Goal: Check status: Check status

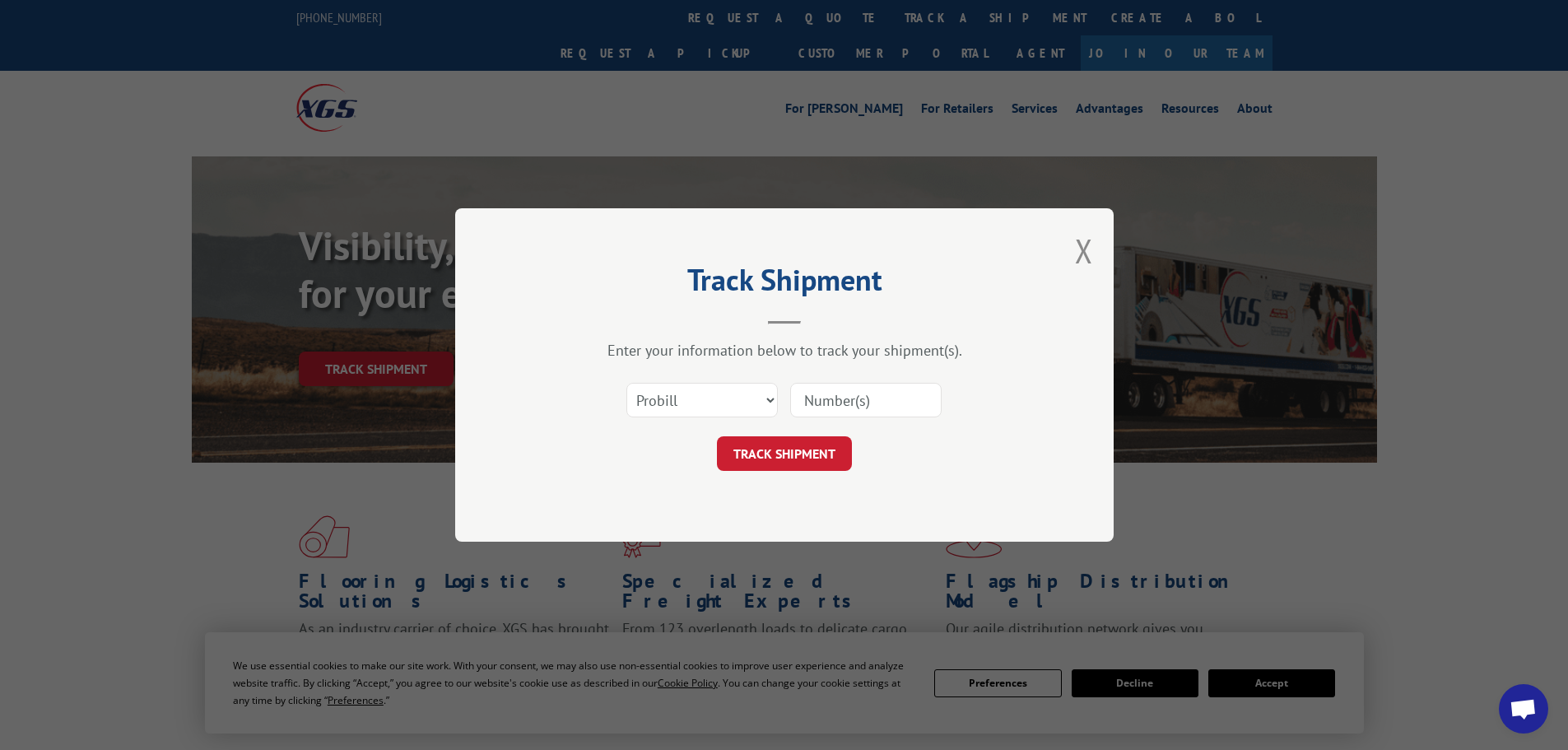
click at [787, 399] on div "Select category... Probill BOL PO" at bounding box center [784, 400] width 494 height 54
click at [727, 399] on select "Select category... Probill BOL PO" at bounding box center [702, 400] width 152 height 35
select select "bol"
click at [627, 383] on select "Select category... Probill BOL PO" at bounding box center [702, 400] width 152 height 35
click at [837, 402] on input at bounding box center [866, 400] width 152 height 35
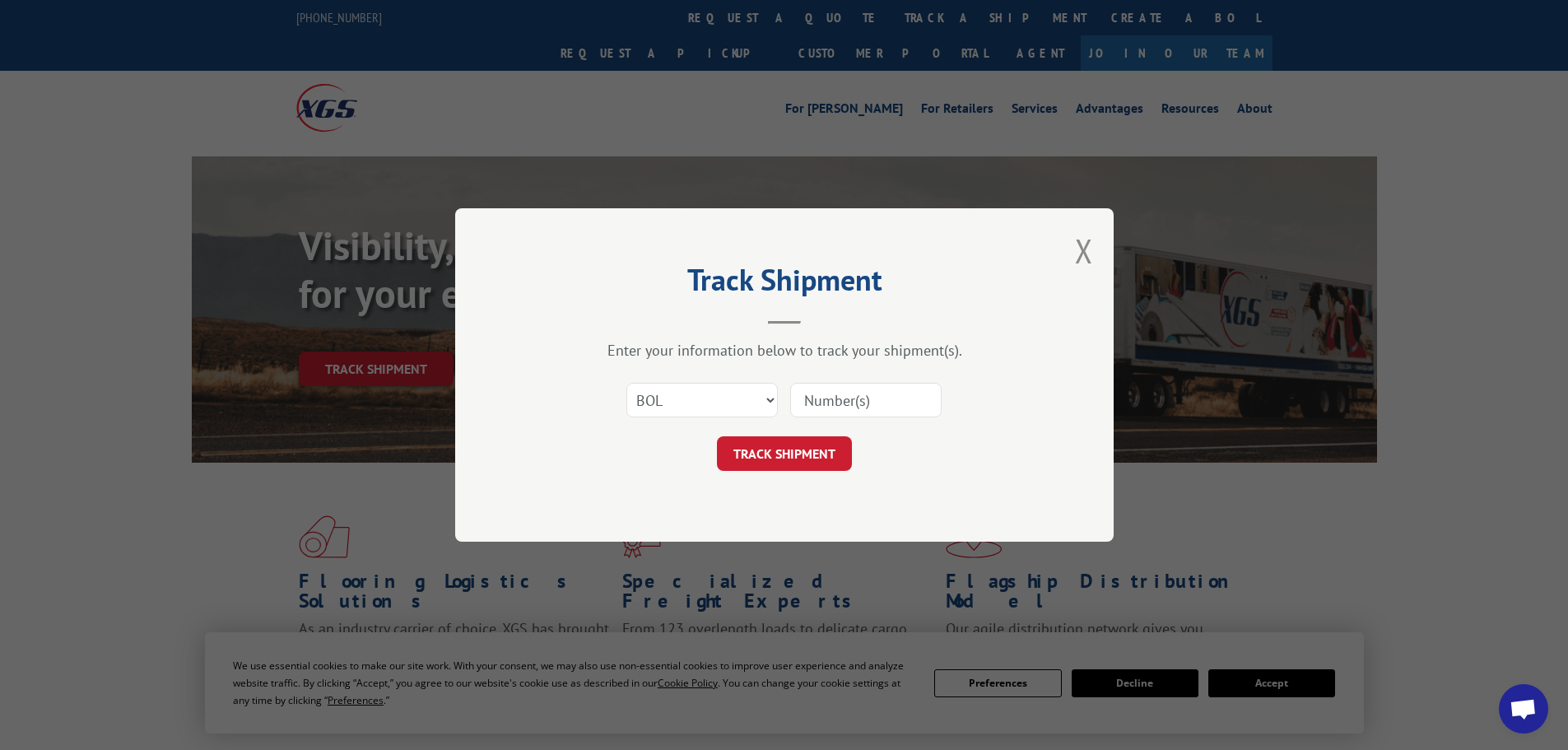
paste input "6CN7291"
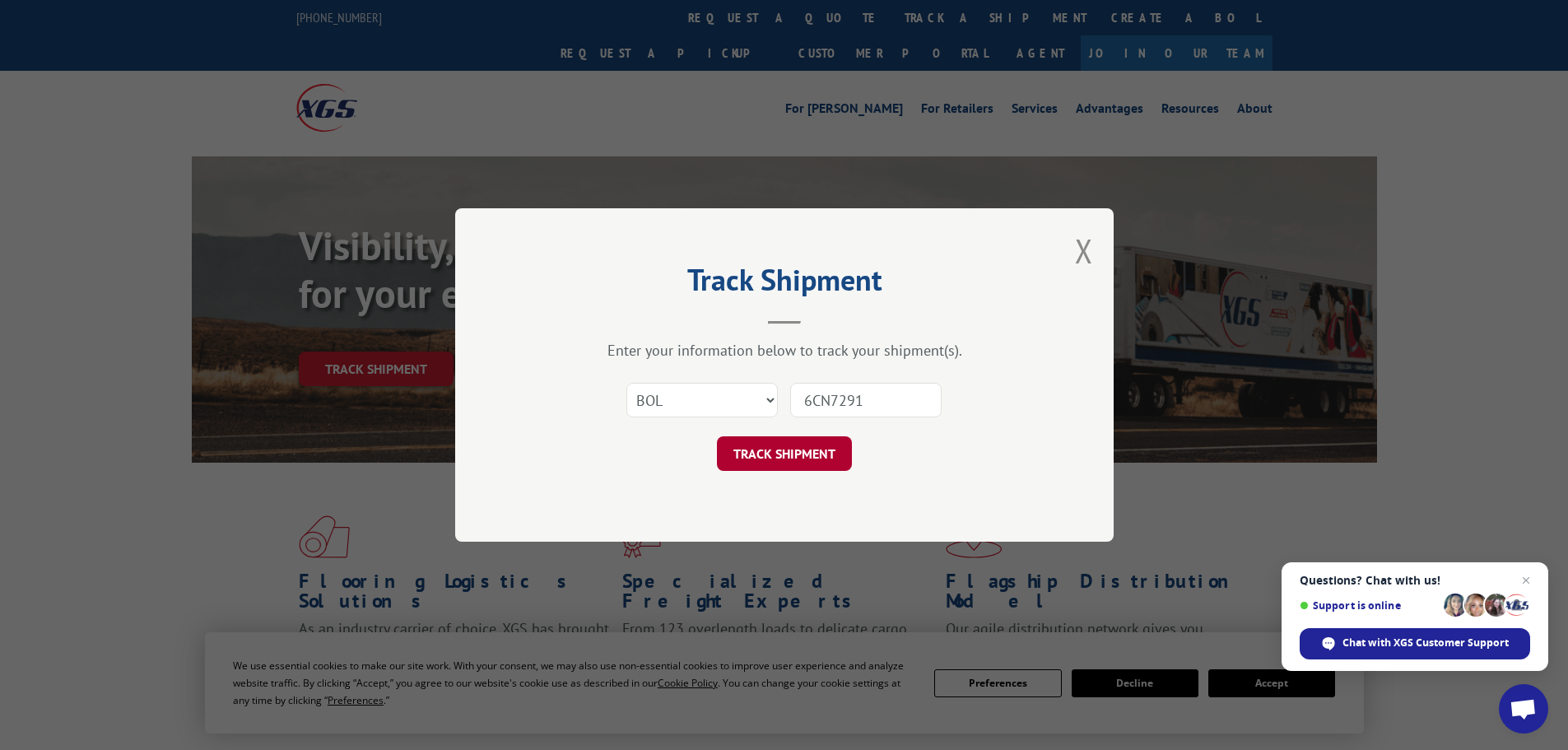
type input "6CN7291"
click at [804, 454] on button "TRACK SHIPMENT" at bounding box center [784, 453] width 135 height 35
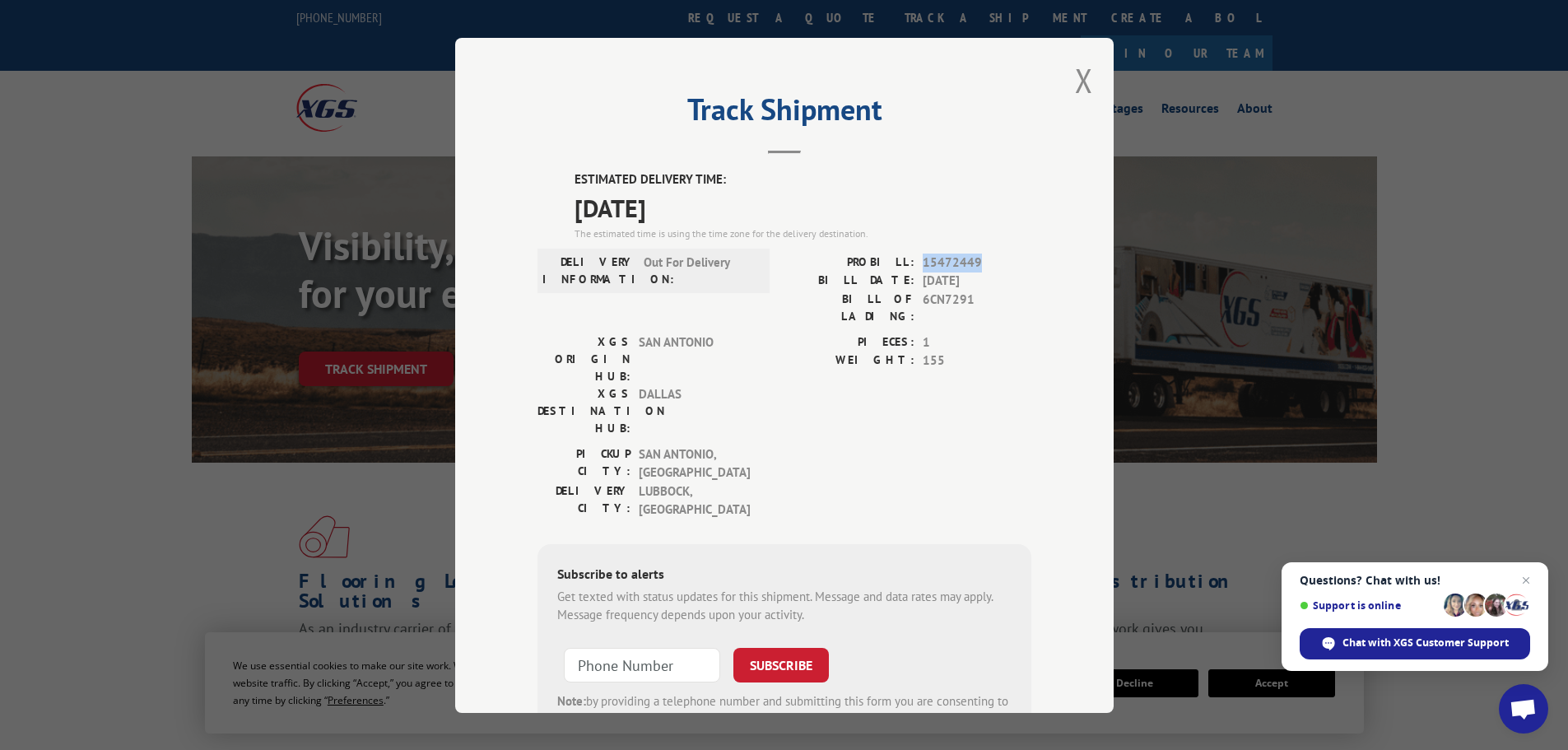
drag, startPoint x: 915, startPoint y: 261, endPoint x: 994, endPoint y: 268, distance: 79.3
click at [994, 268] on div "PROBILL: 15472449" at bounding box center [907, 262] width 247 height 19
copy span "15472449"
click at [1076, 87] on button "Close modal" at bounding box center [1084, 80] width 18 height 44
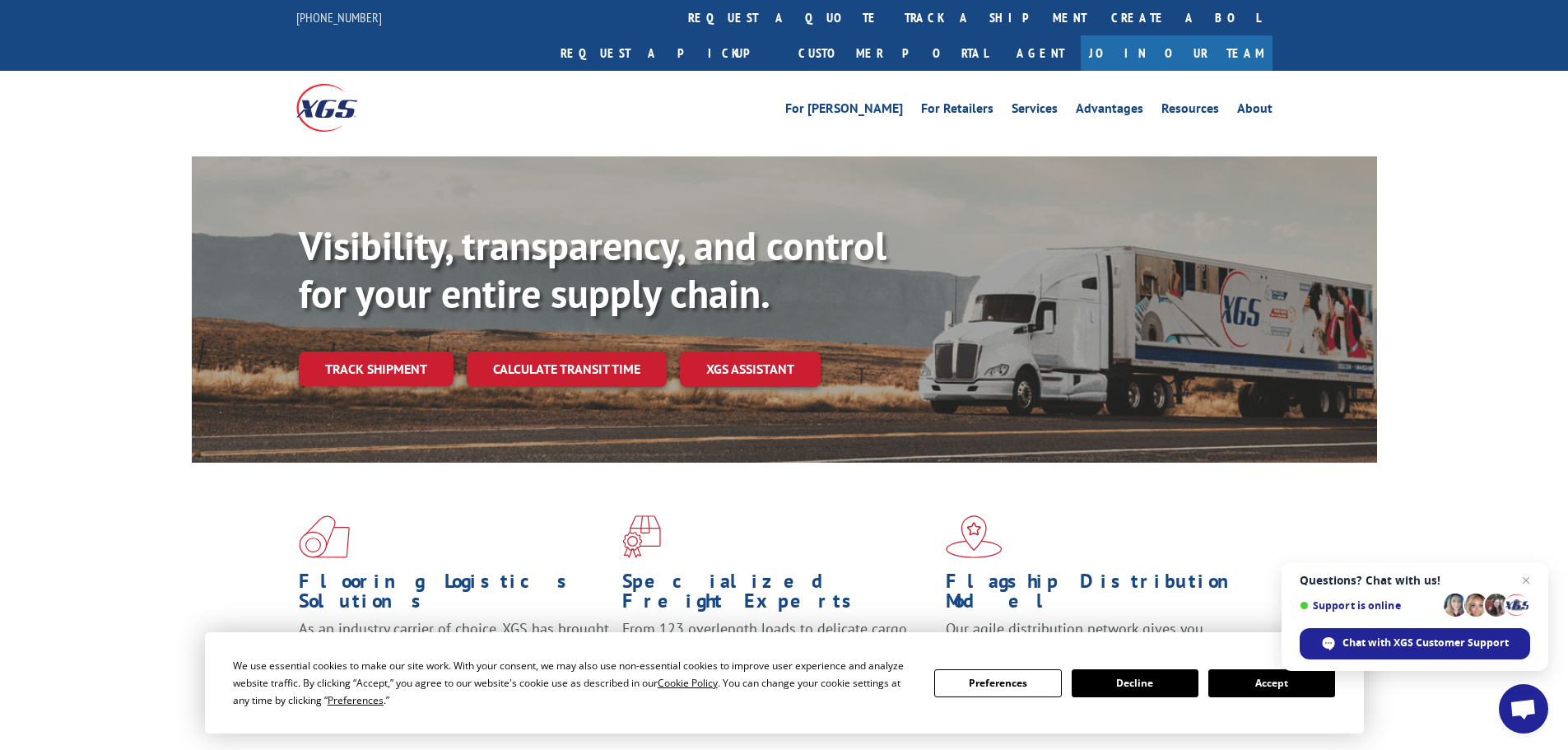
click at [740, 70] on div "For [PERSON_NAME] For Retailers Services Advantages Resources About For [PERSON…" at bounding box center [784, 107] width 976 height 73
click at [892, 27] on link "track a shipment" at bounding box center [996, 18] width 207 height 36
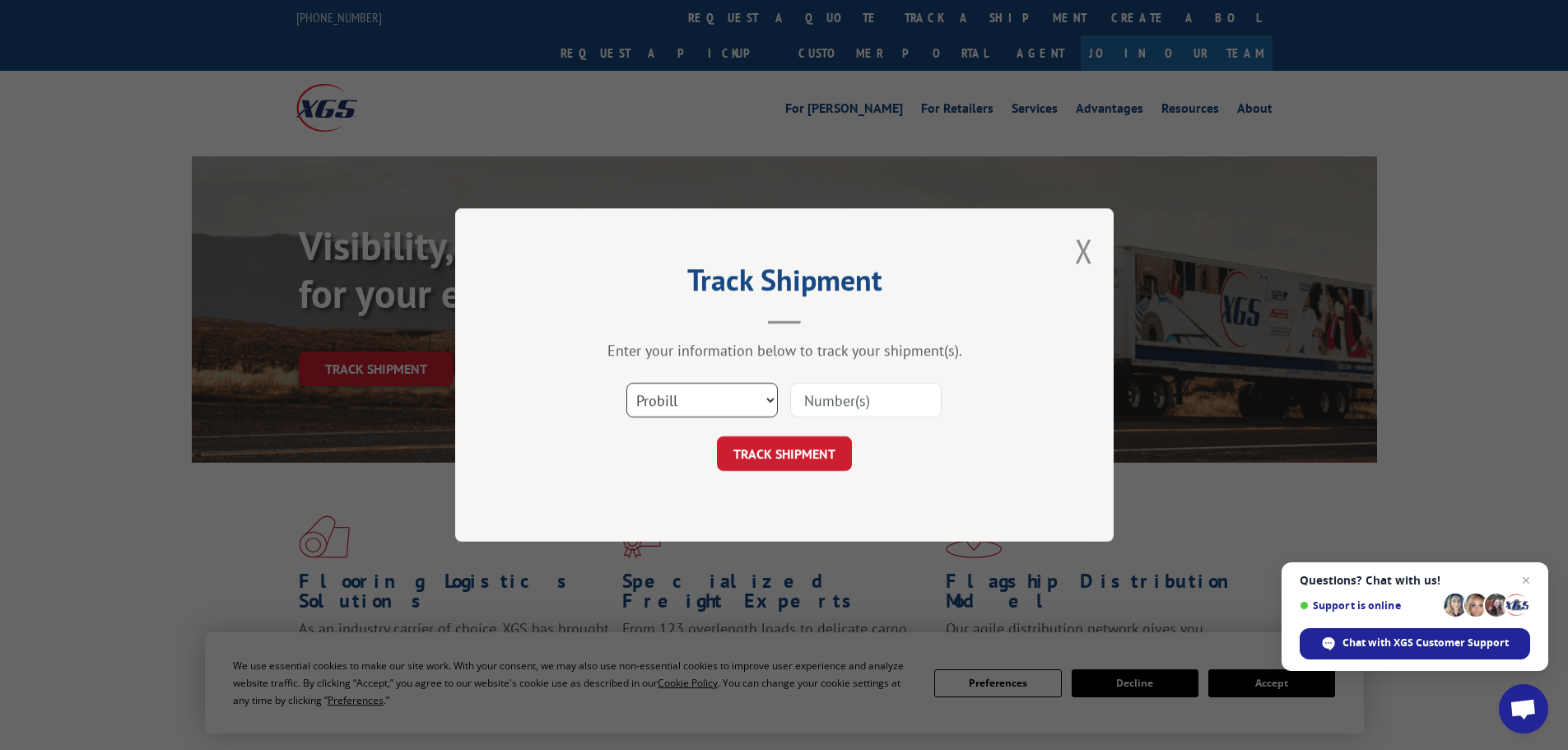
click at [722, 398] on select "Select category... Probill BOL PO" at bounding box center [702, 400] width 152 height 35
select select "bol"
click at [627, 383] on select "Select category... Probill BOL PO" at bounding box center [702, 400] width 152 height 35
click at [835, 403] on input at bounding box center [866, 400] width 152 height 35
paste input "6DL1148"
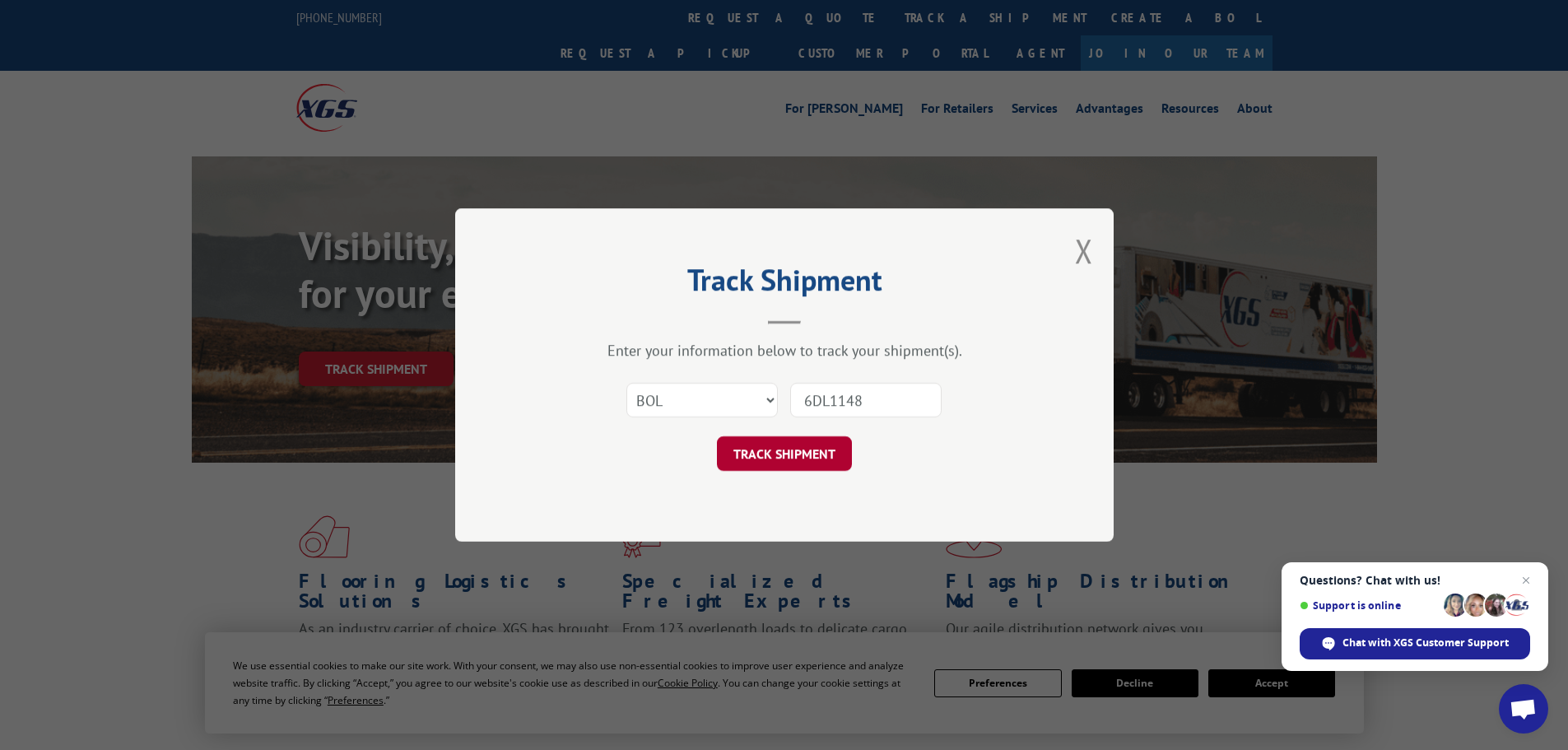
type input "6DL1148"
click at [809, 458] on button "TRACK SHIPMENT" at bounding box center [784, 453] width 135 height 35
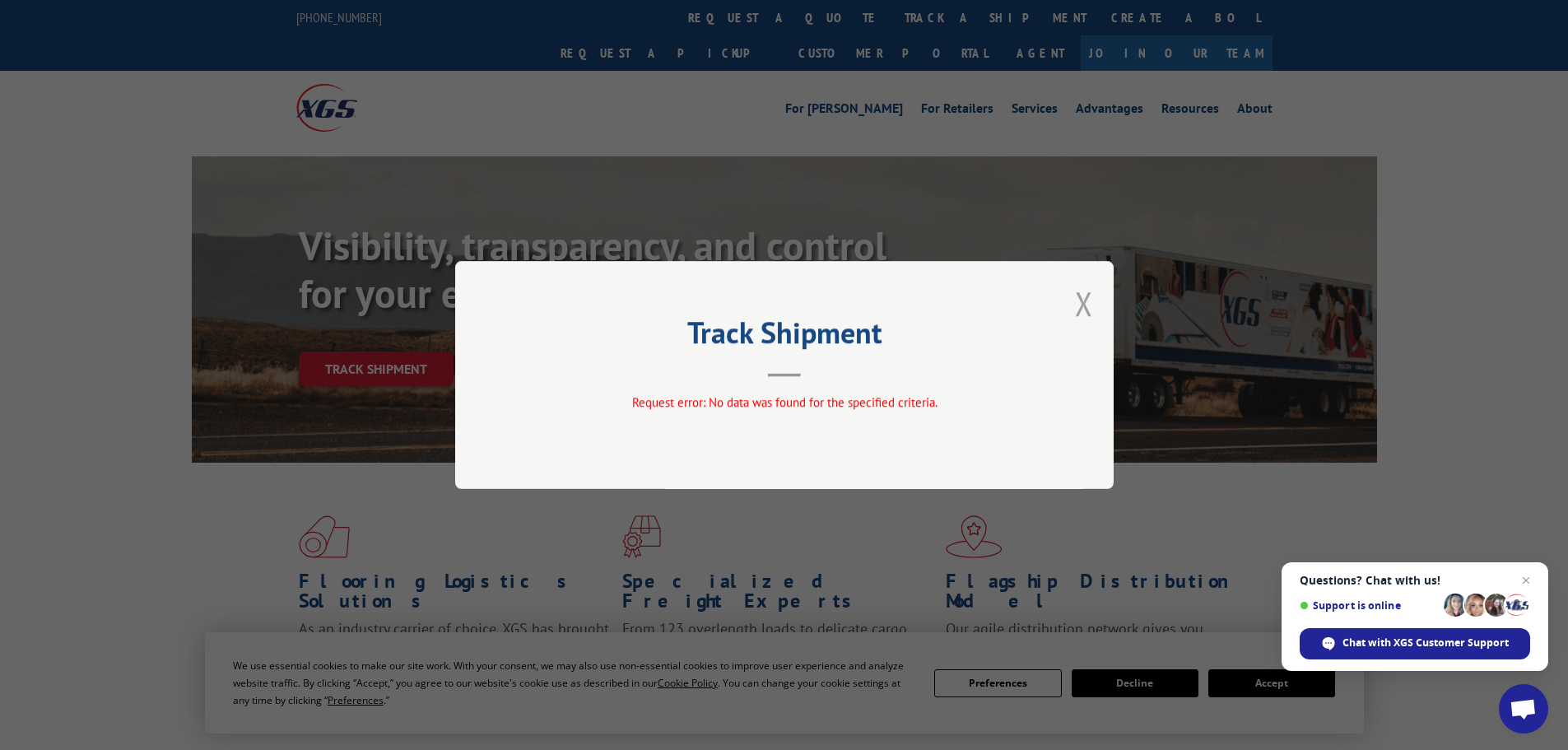
click at [1083, 302] on button "Close modal" at bounding box center [1084, 303] width 18 height 44
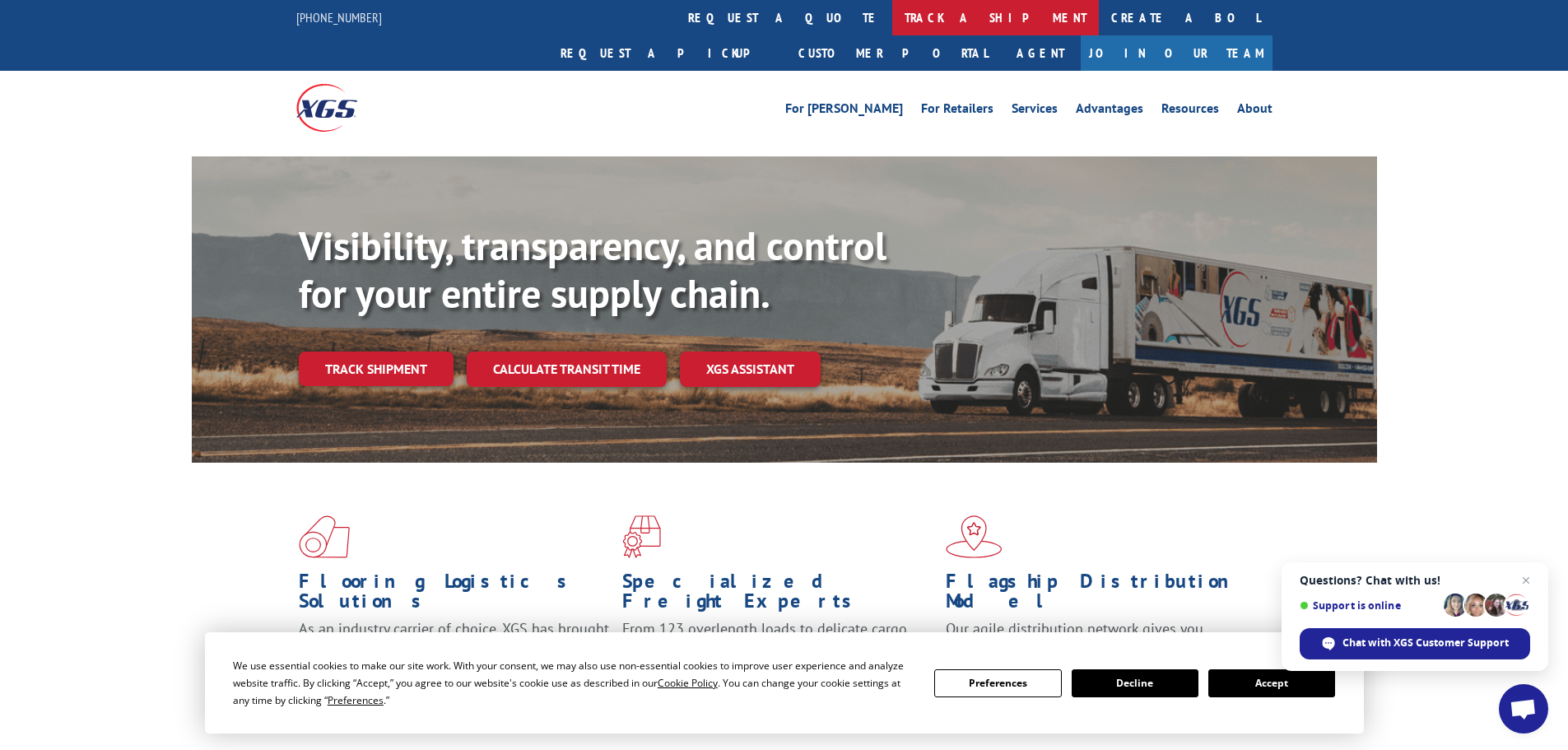
click at [892, 21] on link "track a shipment" at bounding box center [996, 18] width 207 height 36
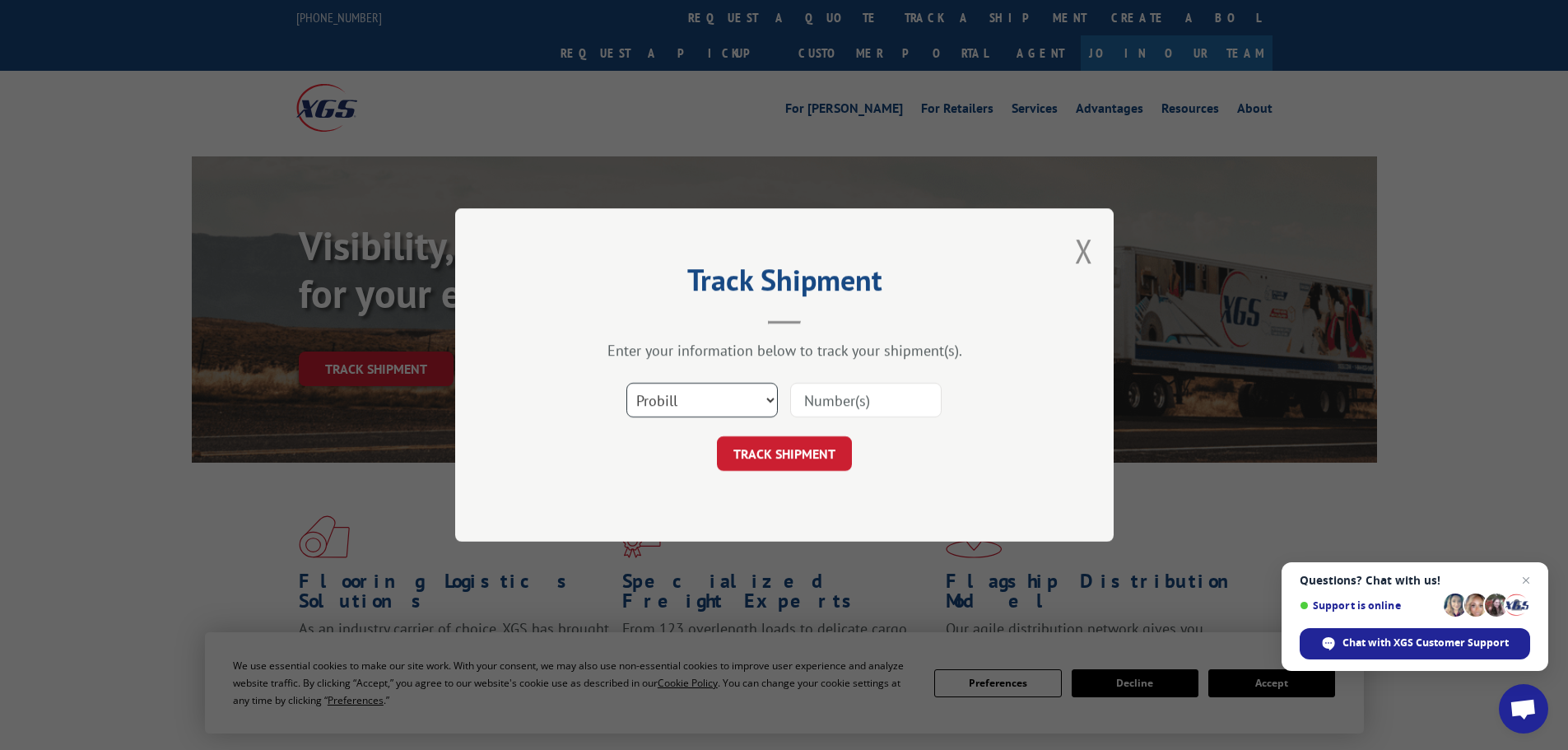
click at [723, 405] on select "Select category... Probill BOL PO" at bounding box center [702, 400] width 152 height 35
select select "bol"
click at [627, 383] on select "Select category... Probill BOL PO" at bounding box center [702, 400] width 152 height 35
drag, startPoint x: 885, startPoint y: 401, endPoint x: 876, endPoint y: 414, distance: 15.8
click at [886, 402] on input at bounding box center [866, 400] width 152 height 35
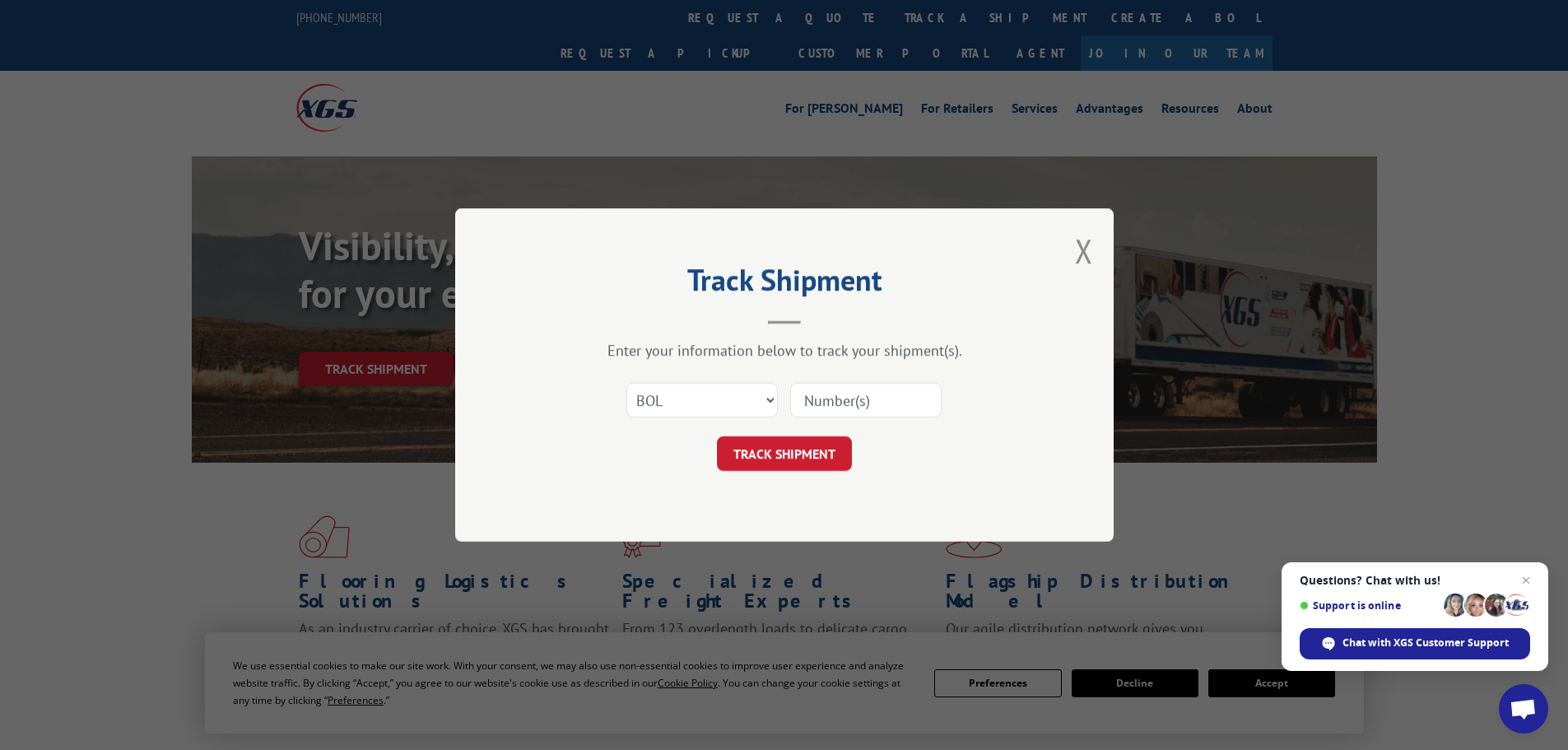
paste input "6DL6410"
type input "6DL6410"
drag, startPoint x: 826, startPoint y: 447, endPoint x: 847, endPoint y: 452, distance: 21.6
click at [826, 447] on button "TRACK SHIPMENT" at bounding box center [784, 453] width 135 height 35
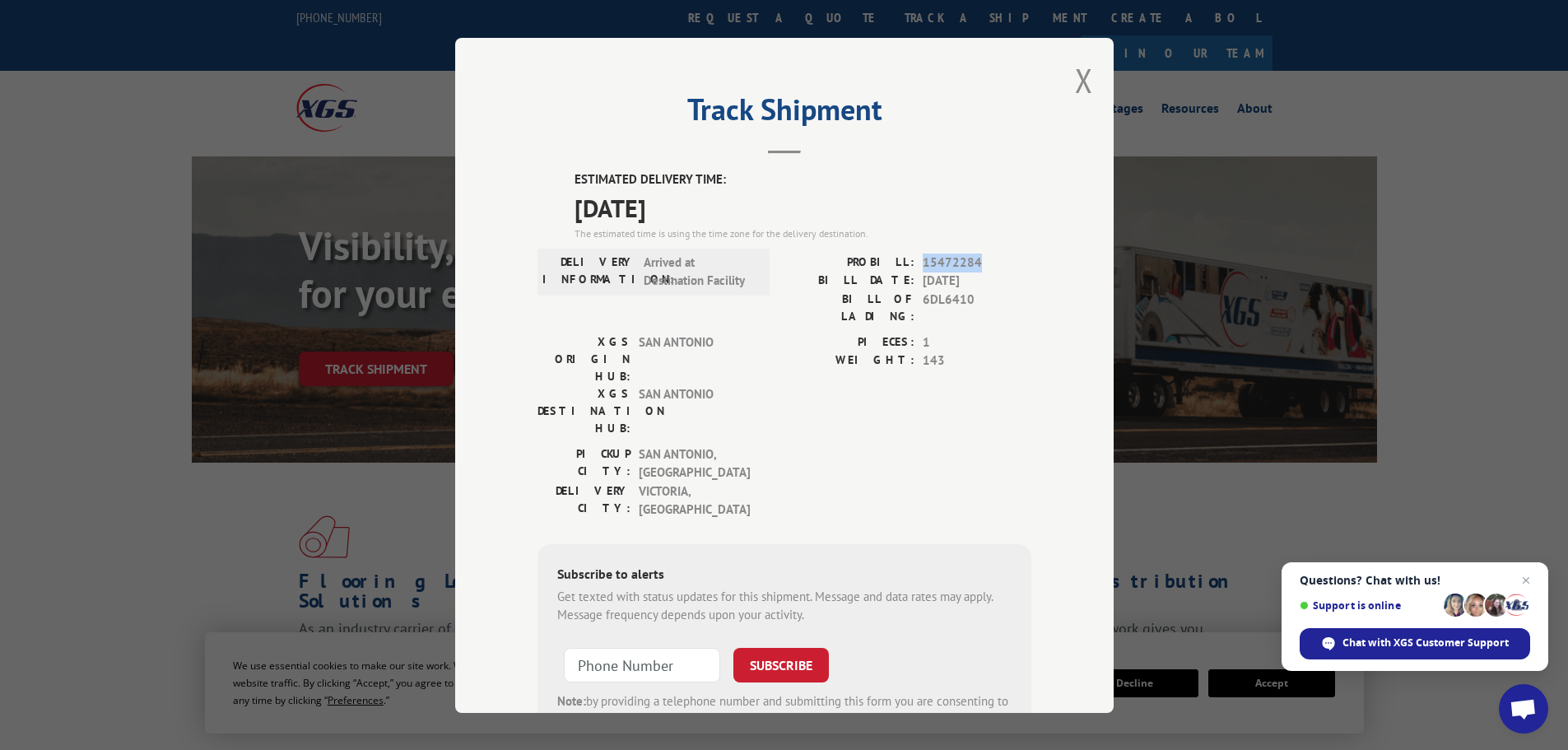
drag, startPoint x: 915, startPoint y: 264, endPoint x: 990, endPoint y: 257, distance: 75.3
click at [990, 257] on div "PROBILL: 15472284" at bounding box center [907, 262] width 247 height 19
copy span "15472284"
click at [1078, 85] on button "Close modal" at bounding box center [1084, 80] width 18 height 44
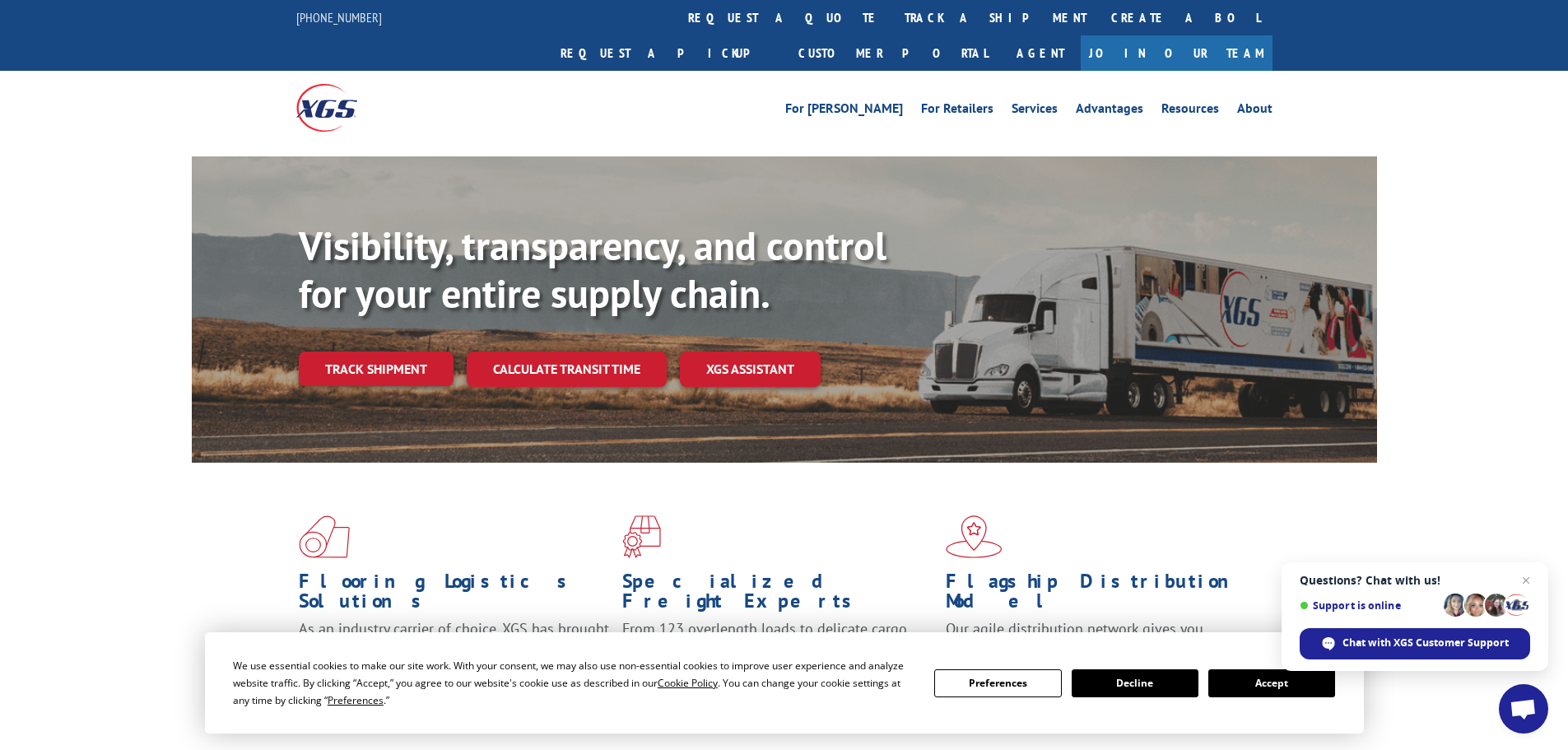
drag, startPoint x: 748, startPoint y: 19, endPoint x: 790, endPoint y: 42, distance: 47.9
click at [892, 19] on link "track a shipment" at bounding box center [996, 18] width 207 height 36
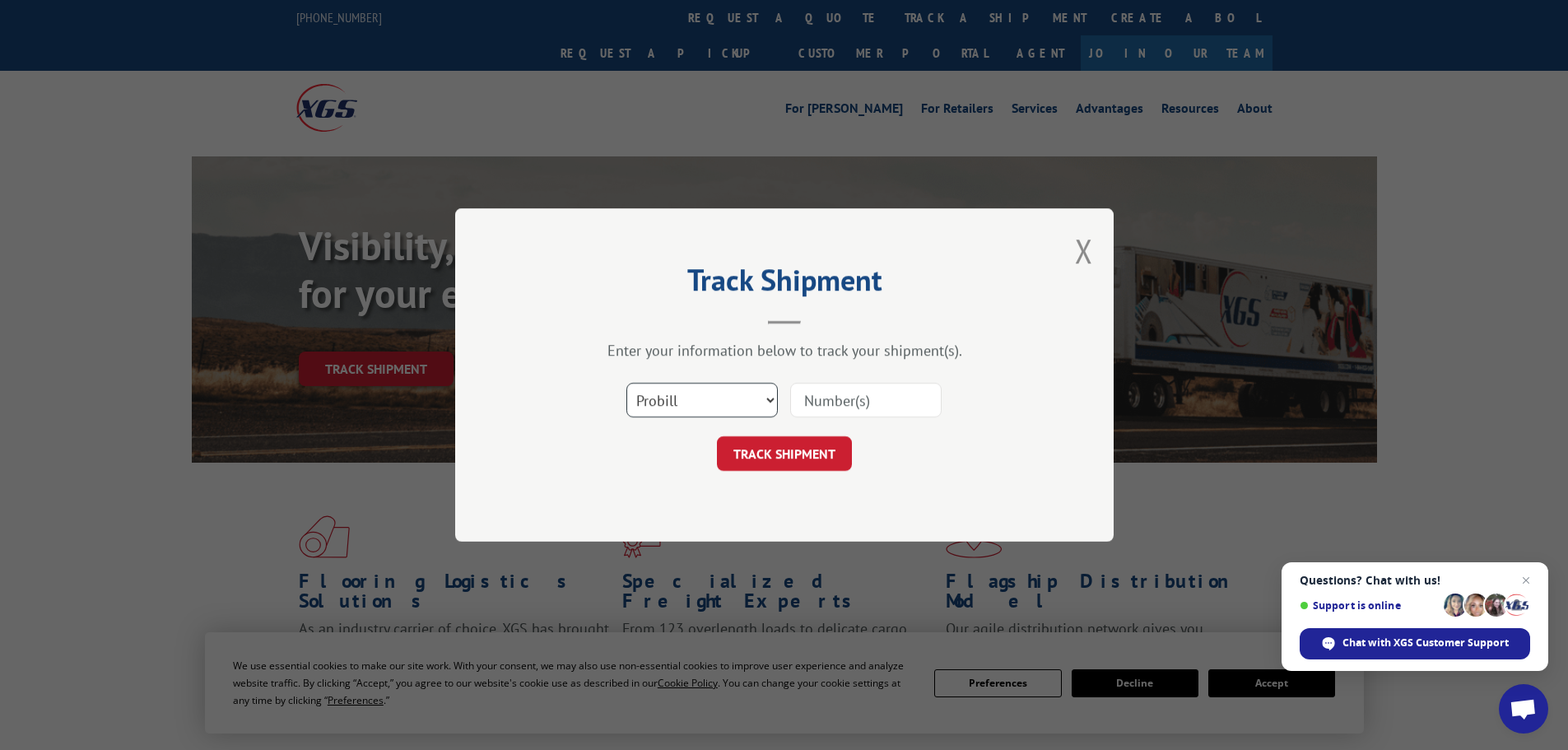
click at [709, 395] on select "Select category... Probill BOL PO" at bounding box center [702, 400] width 152 height 35
select select "bol"
click at [627, 383] on select "Select category... Probill BOL PO" at bounding box center [702, 400] width 152 height 35
click at [964, 392] on div "Select category... Probill BOL PO" at bounding box center [784, 400] width 494 height 54
click at [891, 399] on input at bounding box center [866, 400] width 152 height 35
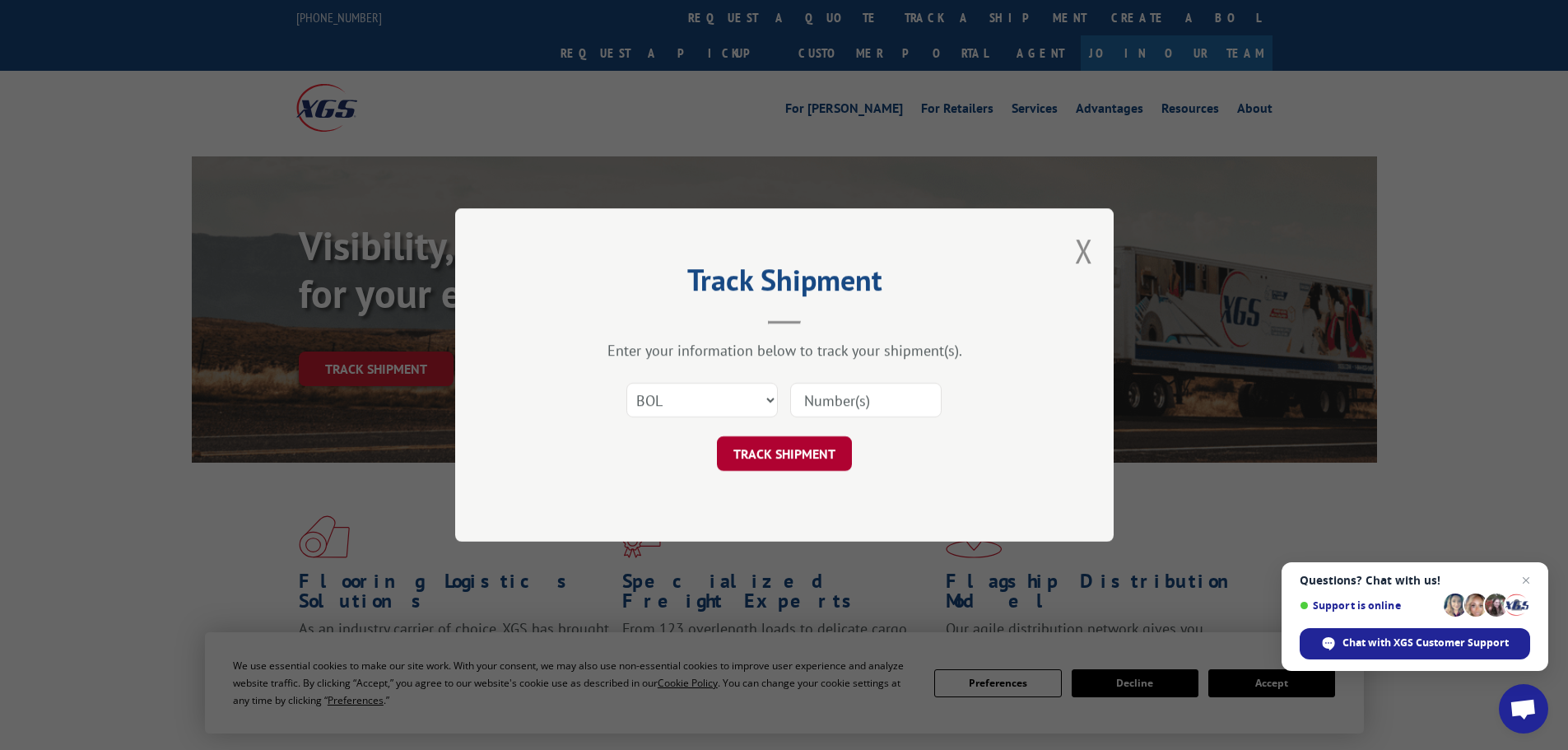
paste input "6DV9138"
type input "6DV9138"
click at [824, 457] on button "TRACK SHIPMENT" at bounding box center [784, 453] width 135 height 35
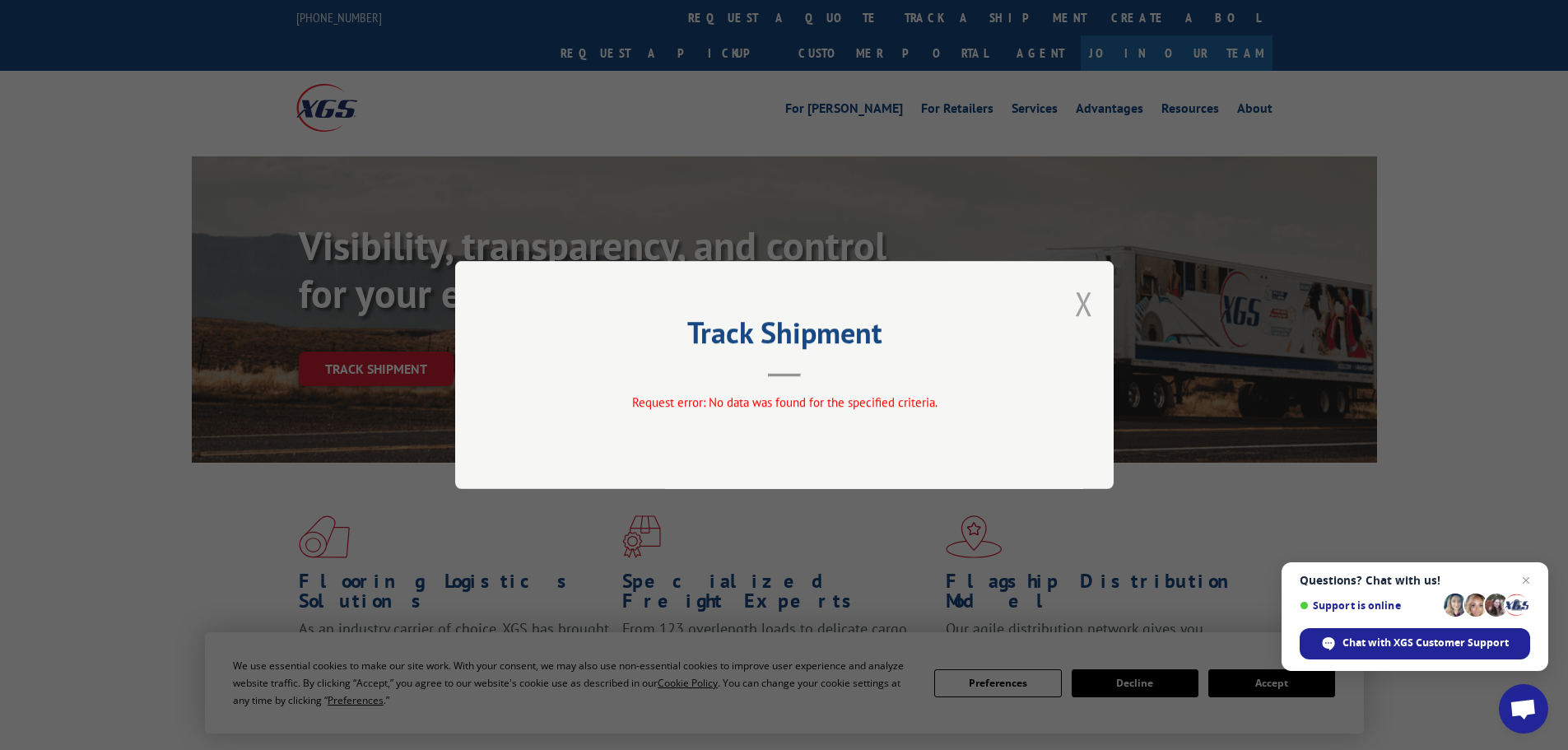
drag, startPoint x: 1088, startPoint y: 306, endPoint x: 839, endPoint y: 106, distance: 319.4
click at [1087, 305] on button "Close modal" at bounding box center [1084, 303] width 18 height 44
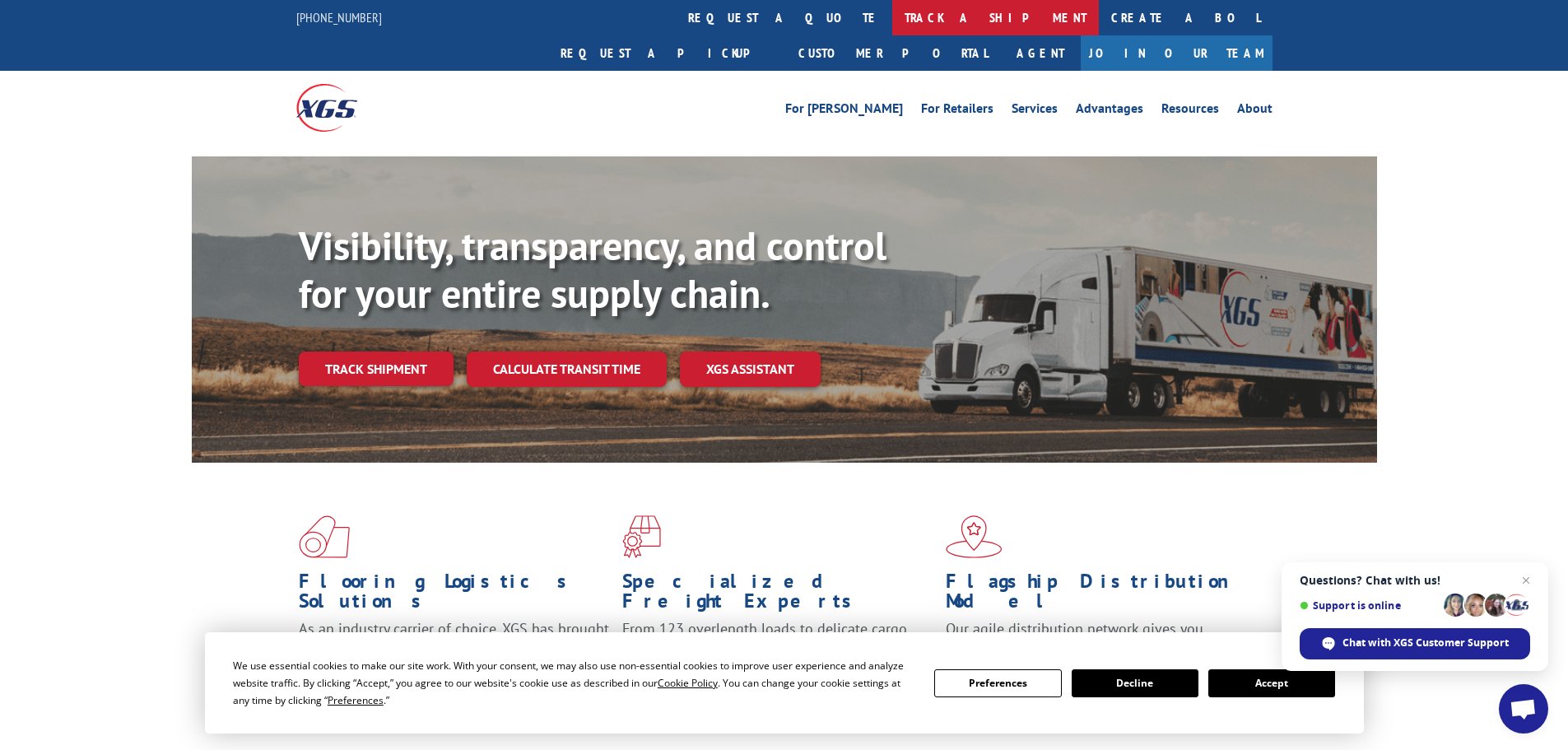
click at [892, 17] on link "track a shipment" at bounding box center [996, 18] width 207 height 36
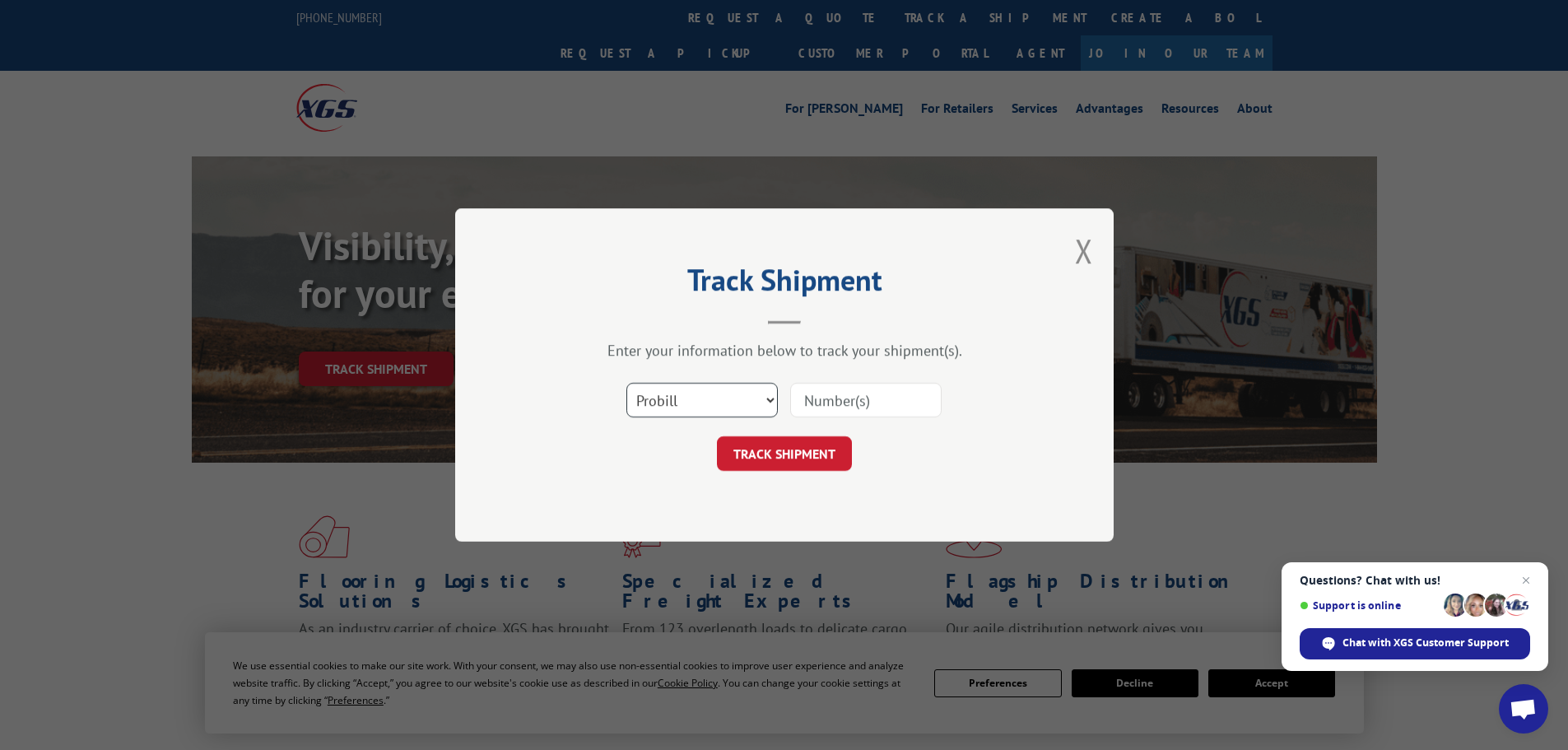
click at [694, 399] on select "Select category... Probill BOL PO" at bounding box center [702, 400] width 152 height 35
select select "bol"
click at [627, 383] on select "Select category... Probill BOL PO" at bounding box center [702, 400] width 152 height 35
click at [850, 398] on input at bounding box center [866, 400] width 152 height 35
paste input "6DX1259"
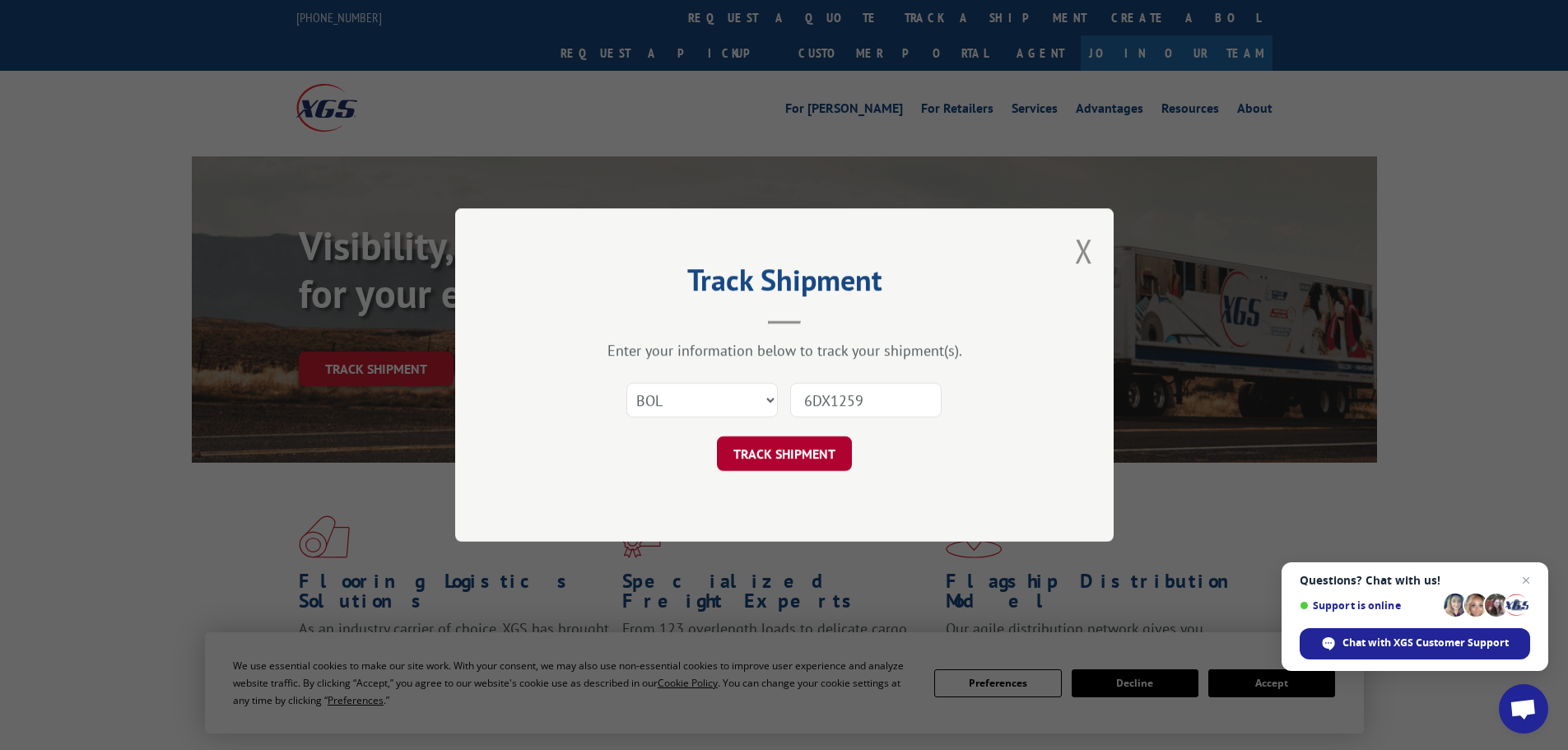
type input "6DX1259"
click at [820, 450] on button "TRACK SHIPMENT" at bounding box center [784, 453] width 135 height 35
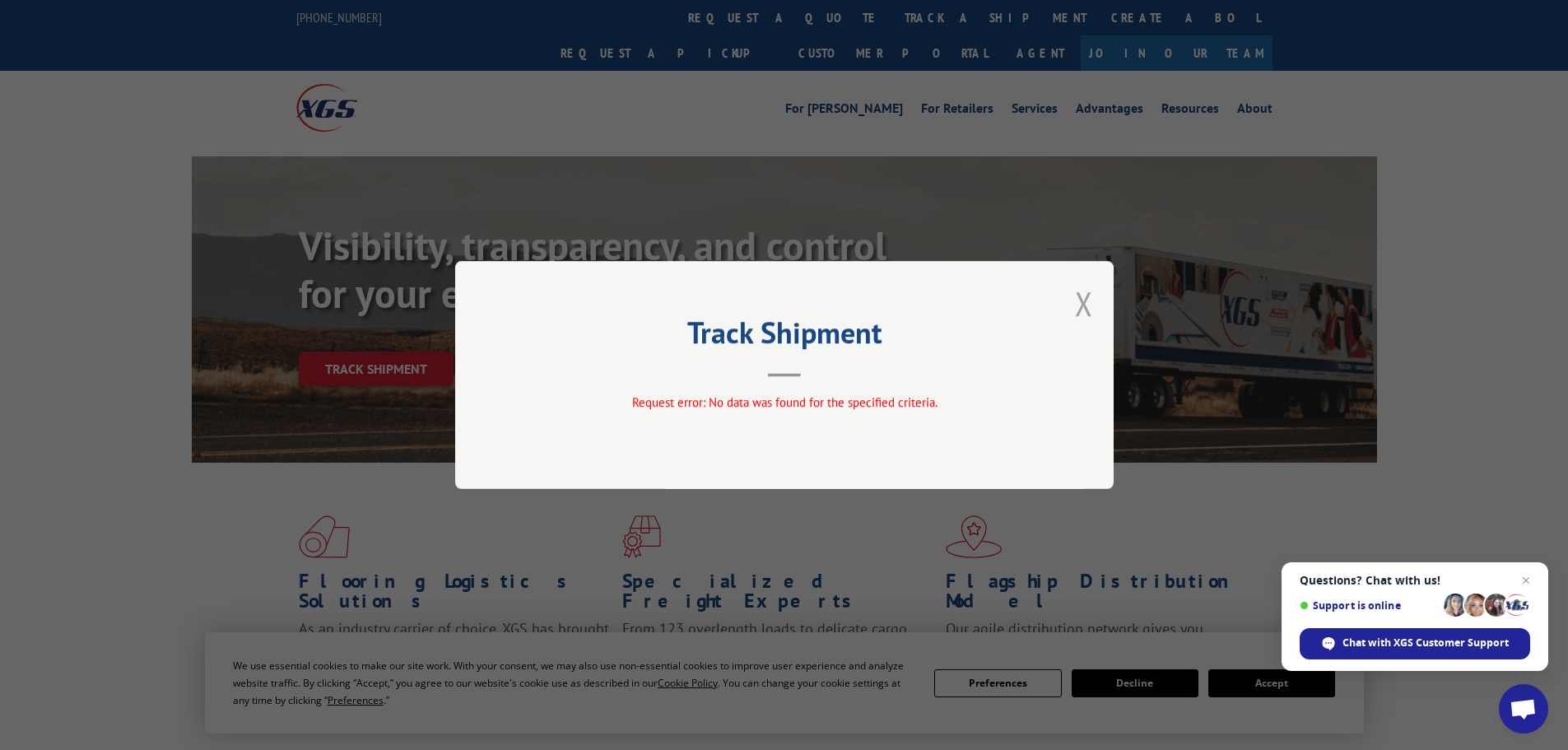
click at [1090, 311] on button "Close modal" at bounding box center [1084, 303] width 18 height 44
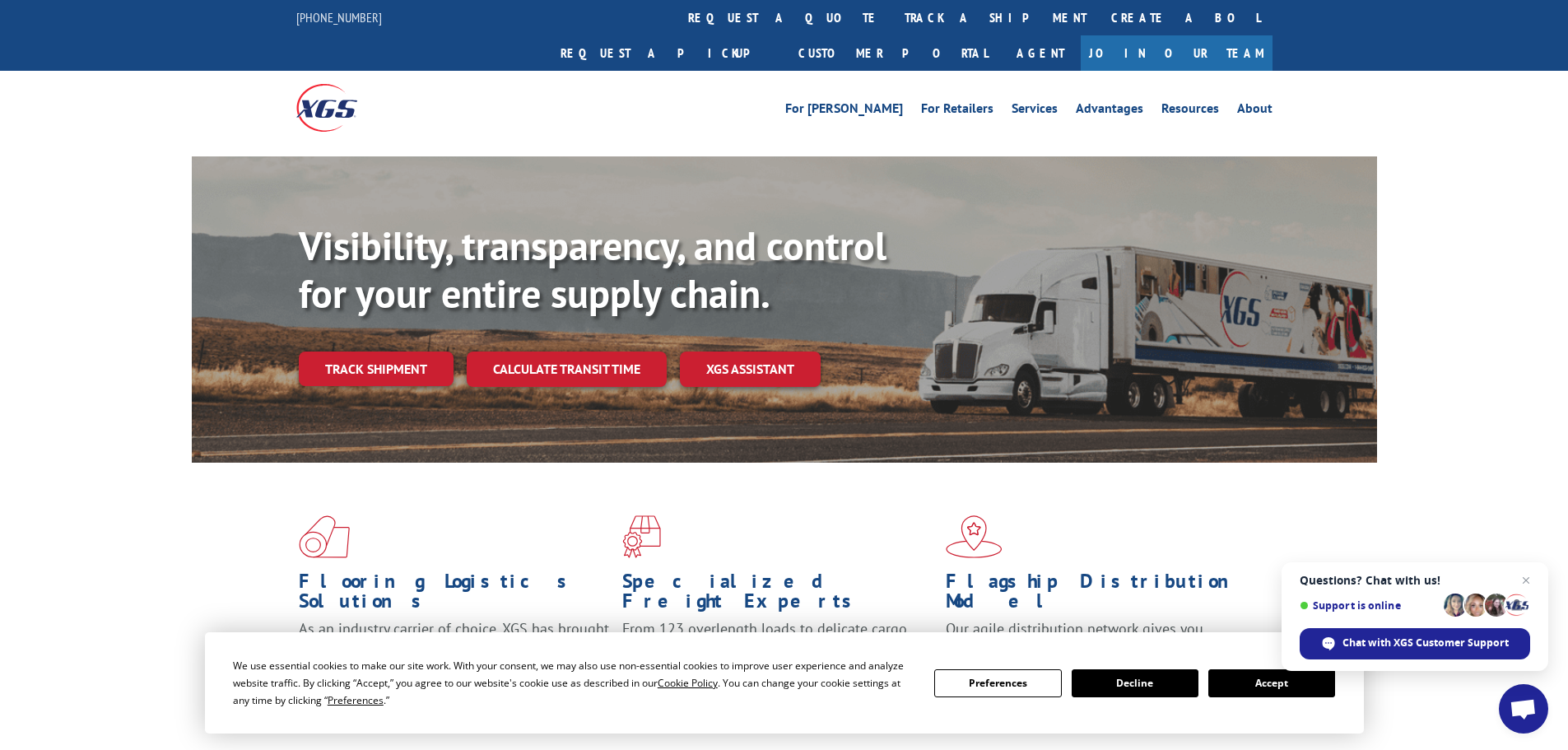
click at [892, 30] on link "track a shipment" at bounding box center [996, 18] width 207 height 36
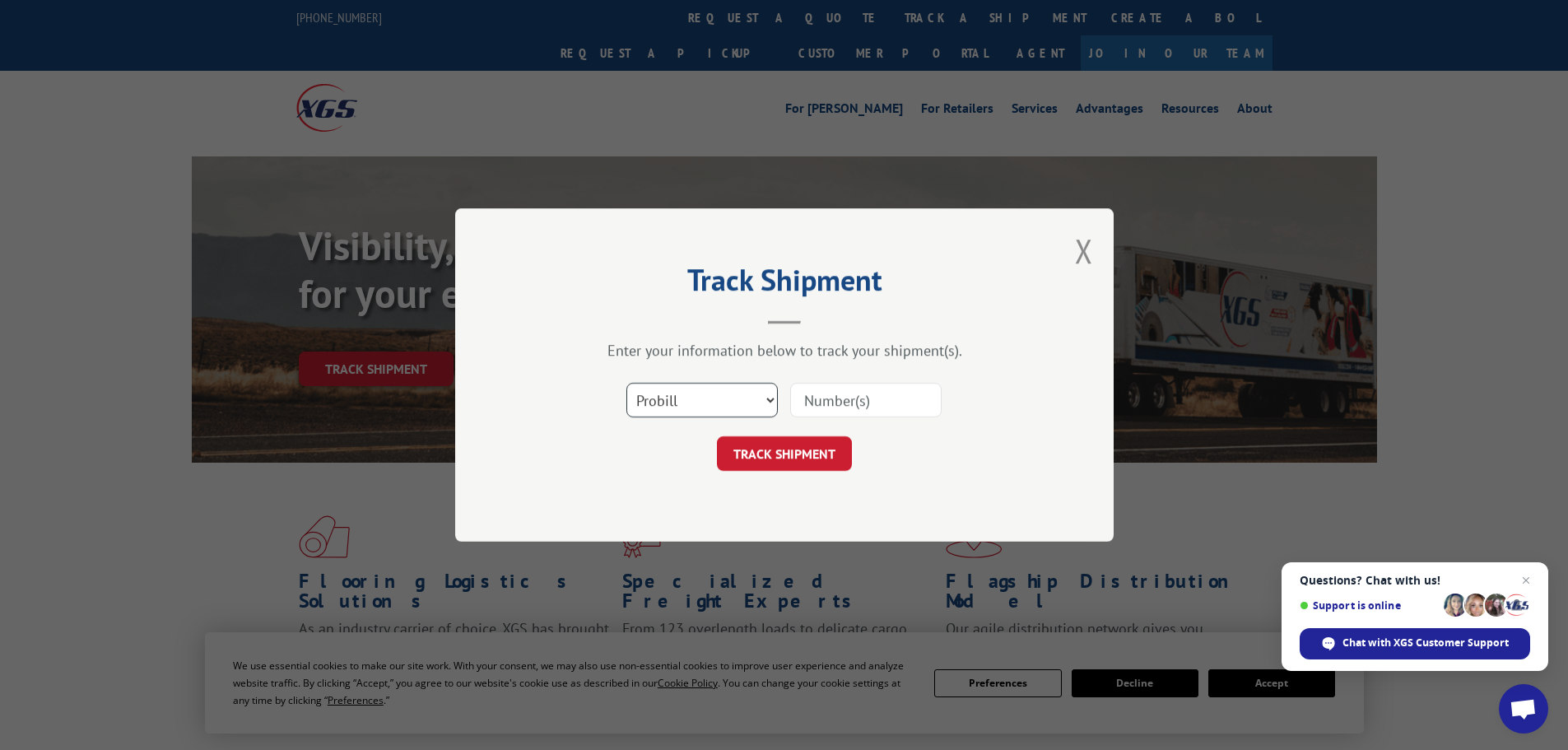
click at [670, 404] on select "Select category... Probill BOL PO" at bounding box center [702, 400] width 152 height 35
select select "bol"
click at [627, 383] on select "Select category... Probill BOL PO" at bounding box center [702, 400] width 152 height 35
click at [852, 383] on input at bounding box center [866, 400] width 152 height 35
paste input "6DX1519"
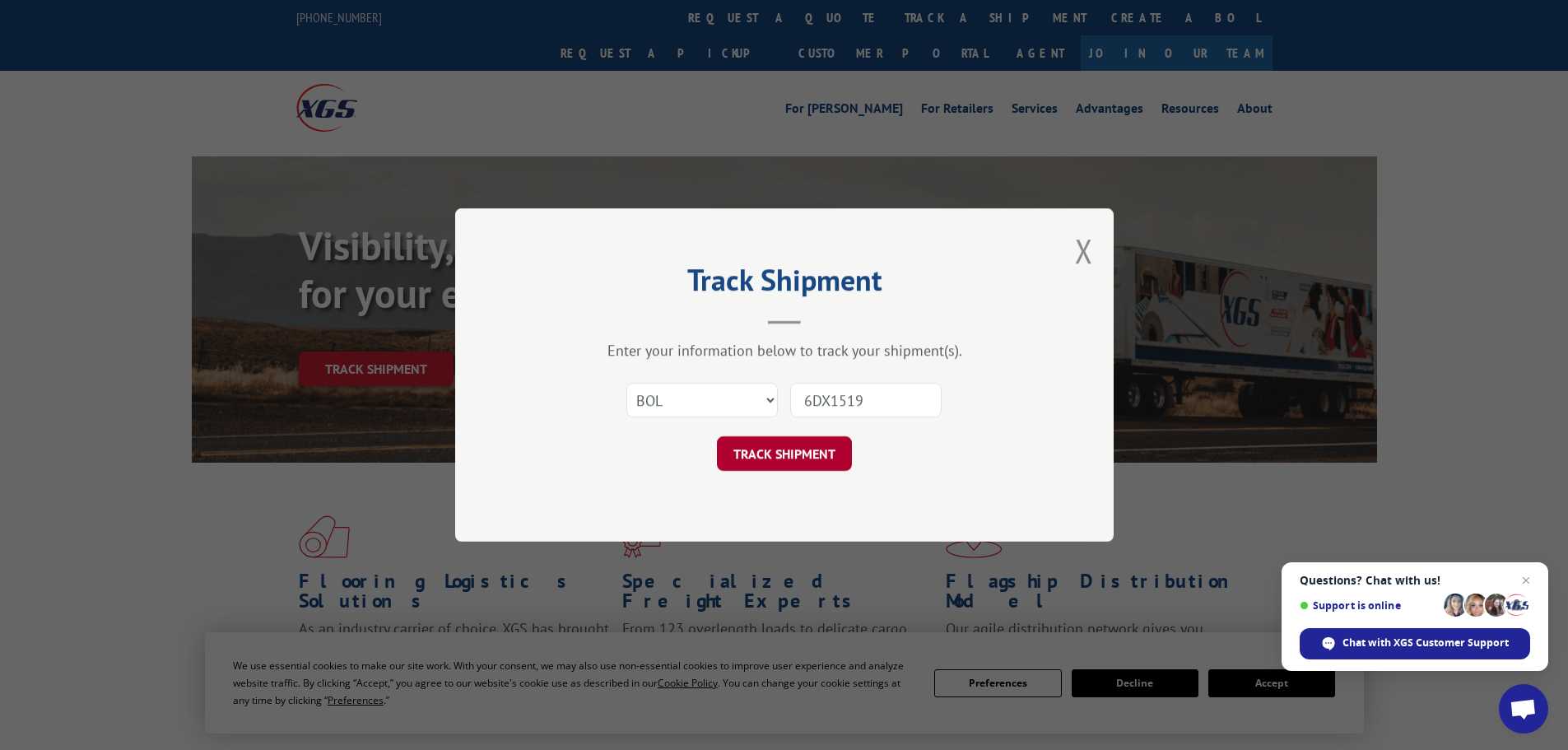
type input "6DX1519"
click at [812, 453] on button "TRACK SHIPMENT" at bounding box center [784, 453] width 135 height 35
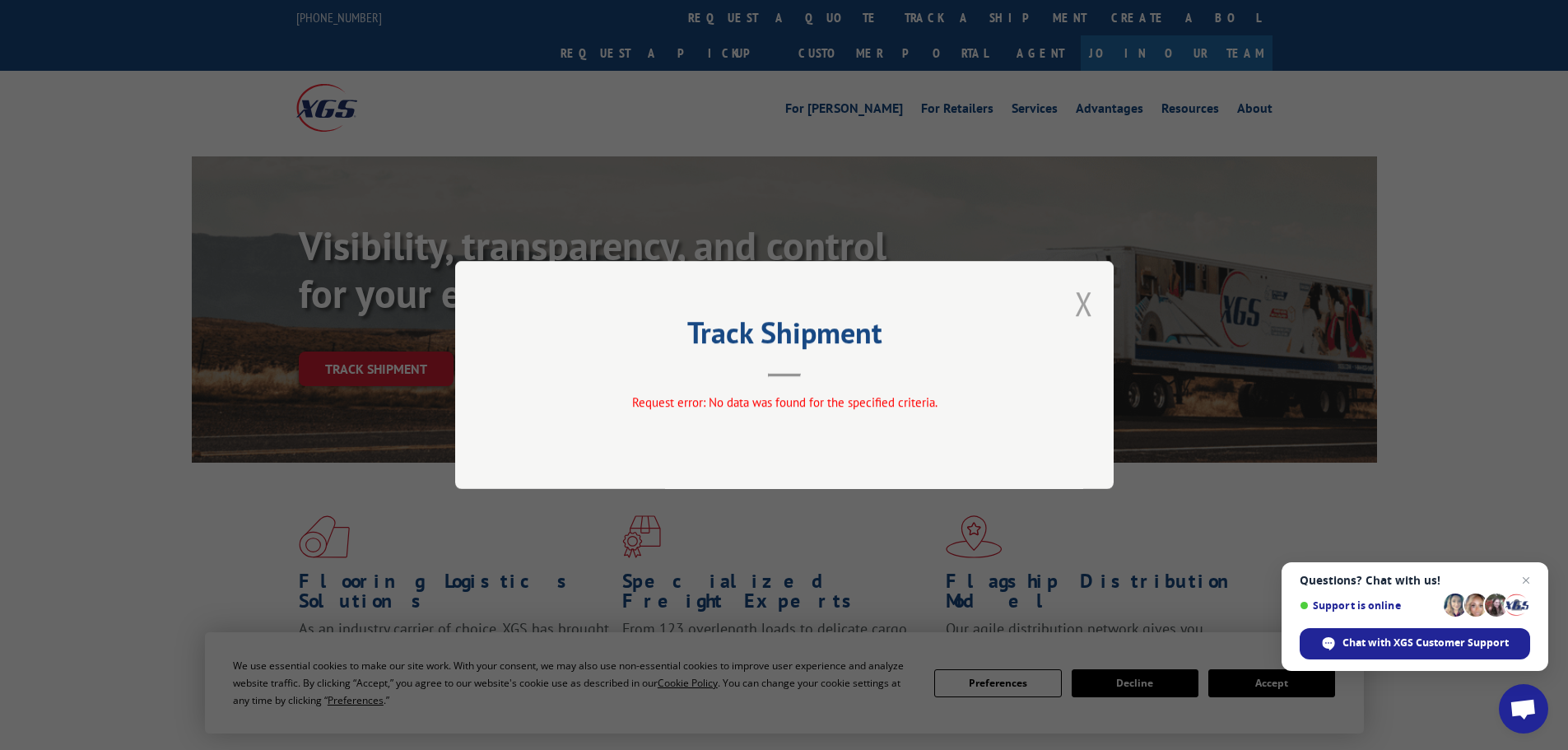
click at [1080, 290] on button "Close modal" at bounding box center [1084, 303] width 18 height 44
